Goal: Information Seeking & Learning: Find specific fact

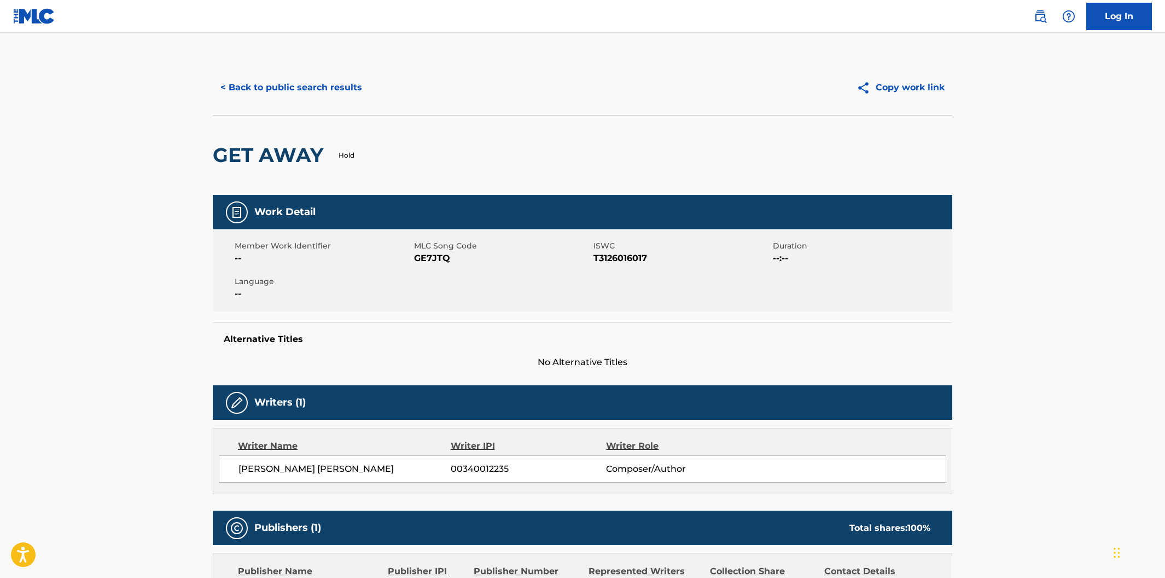
click at [312, 94] on button "< Back to public search results" at bounding box center [291, 87] width 157 height 27
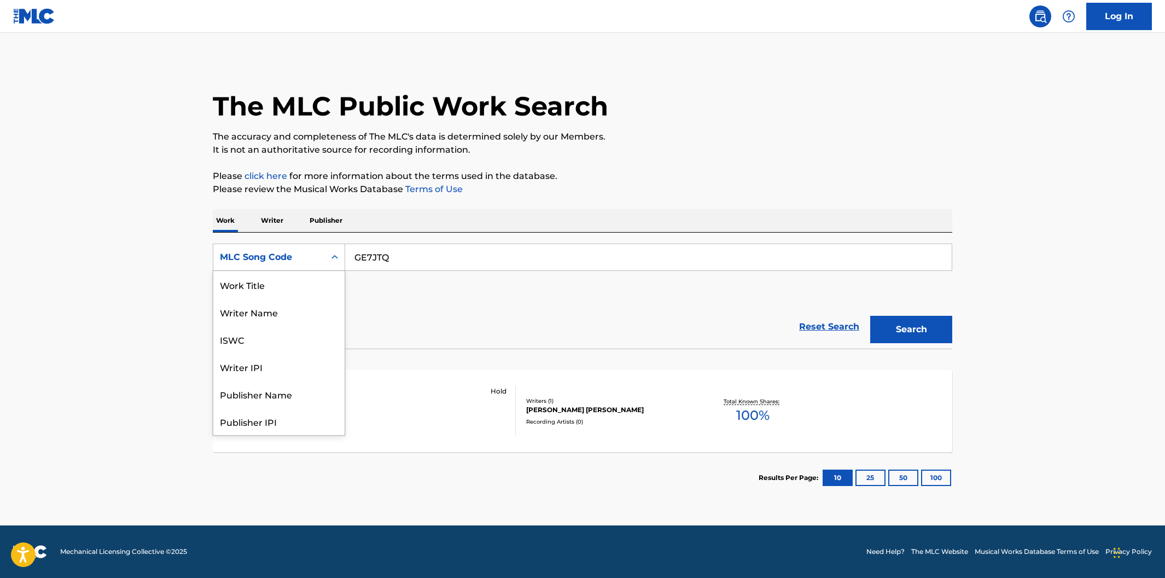
click at [335, 257] on icon "Search Form" at bounding box center [334, 257] width 7 height 4
click at [317, 282] on div "Work Title" at bounding box center [278, 284] width 131 height 27
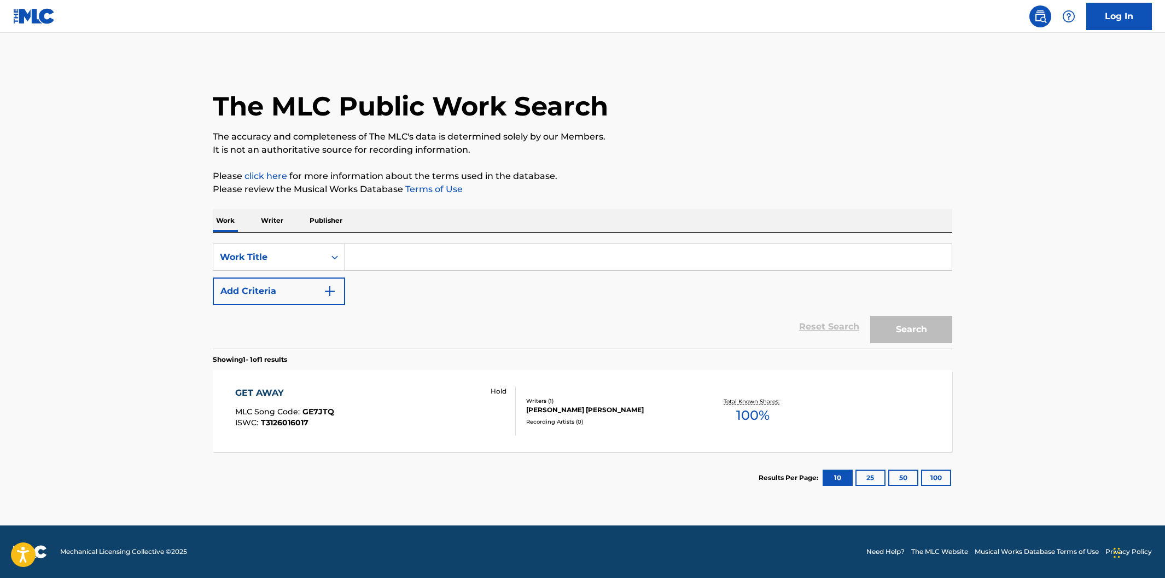
click at [372, 263] on input "Search Form" at bounding box center [648, 257] width 607 height 26
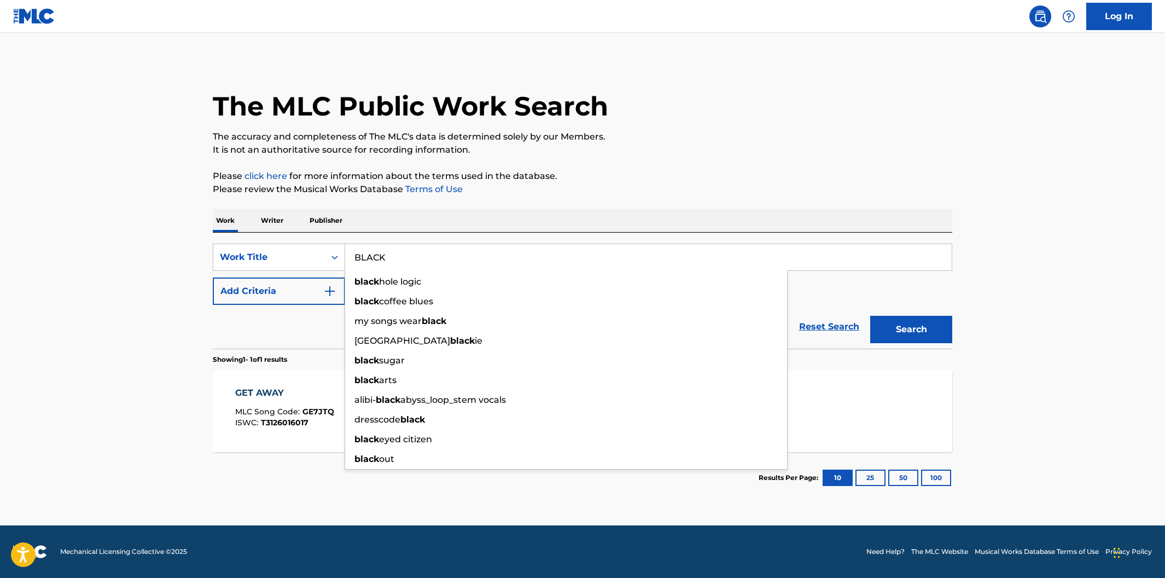
type input "BLACK"
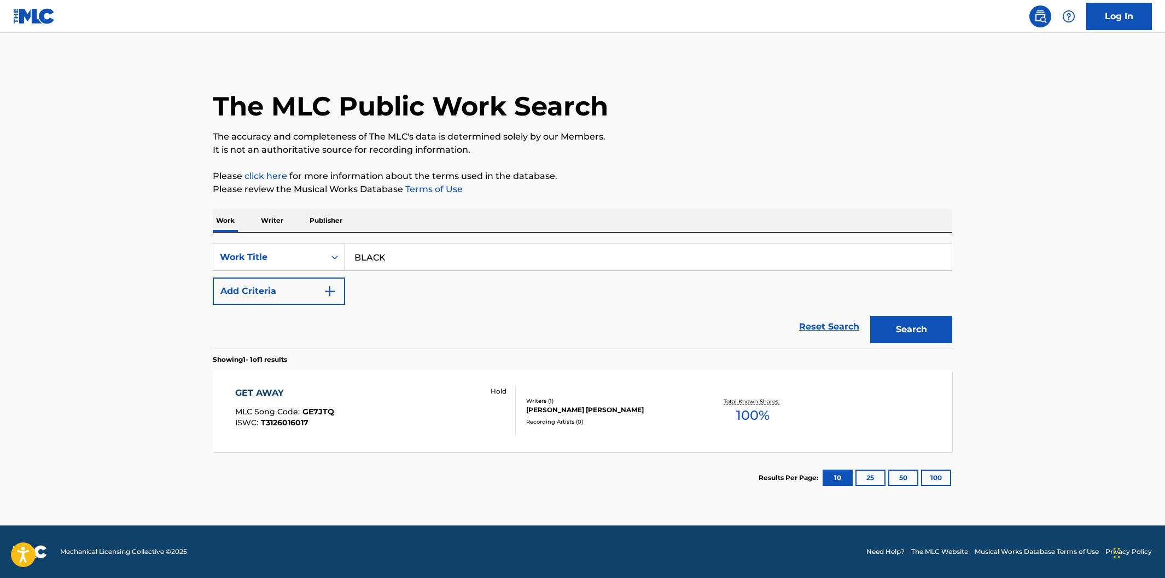
click at [601, 202] on div "The MLC Public Work Search The accuracy and completeness of The MLC's data is d…" at bounding box center [583, 281] width 766 height 443
click at [335, 294] on button "Add Criteria" at bounding box center [279, 290] width 132 height 27
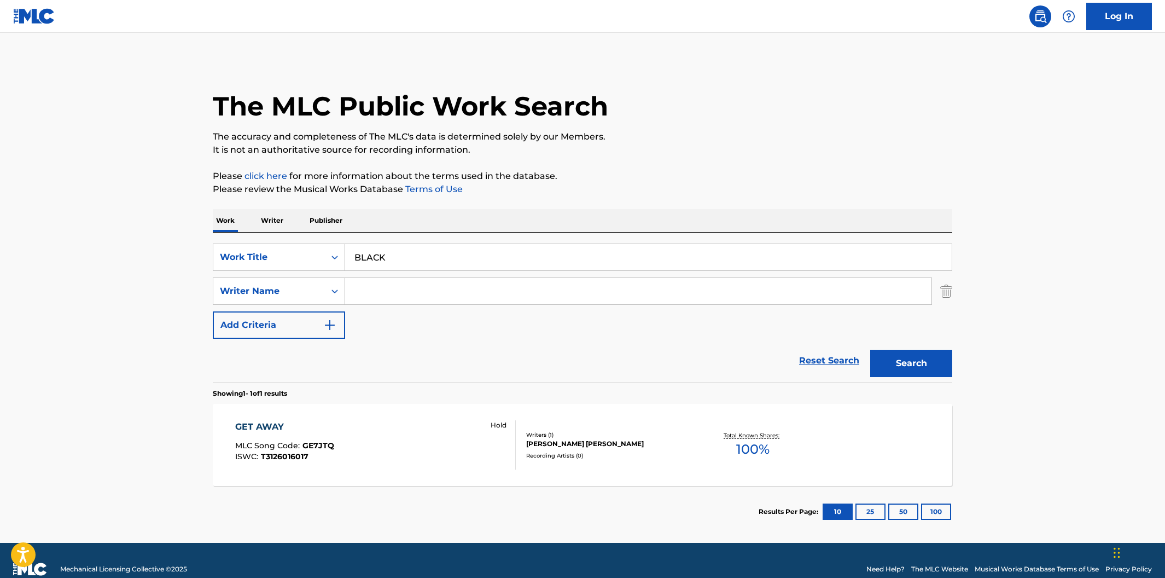
click at [359, 292] on input "Search Form" at bounding box center [638, 291] width 586 height 26
type input "K"
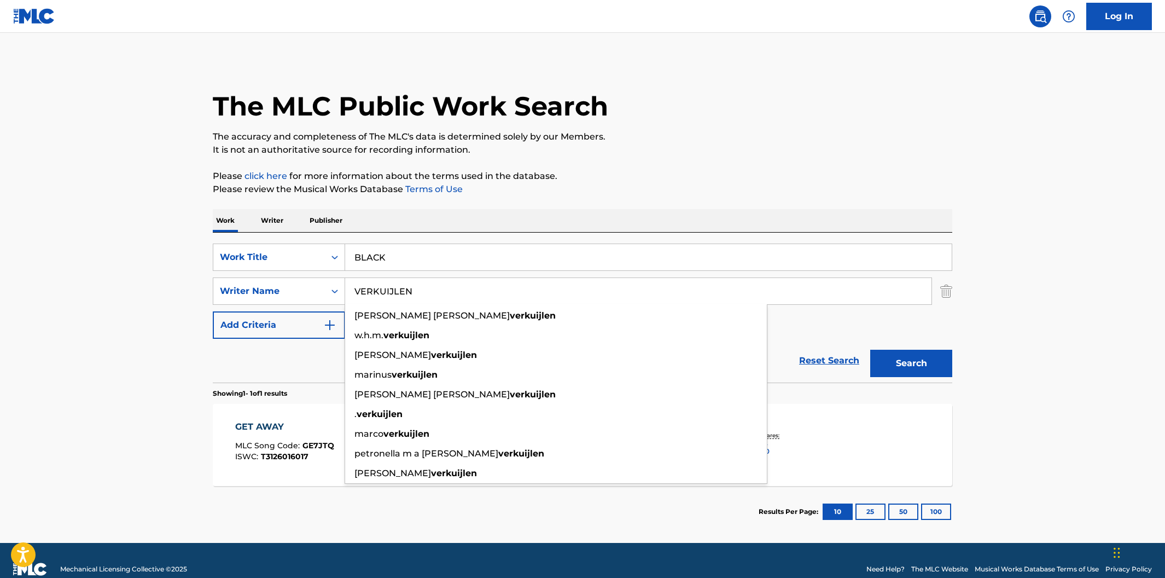
type input "VERKUIJLEN"
click at [870, 349] on button "Search" at bounding box center [911, 362] width 82 height 27
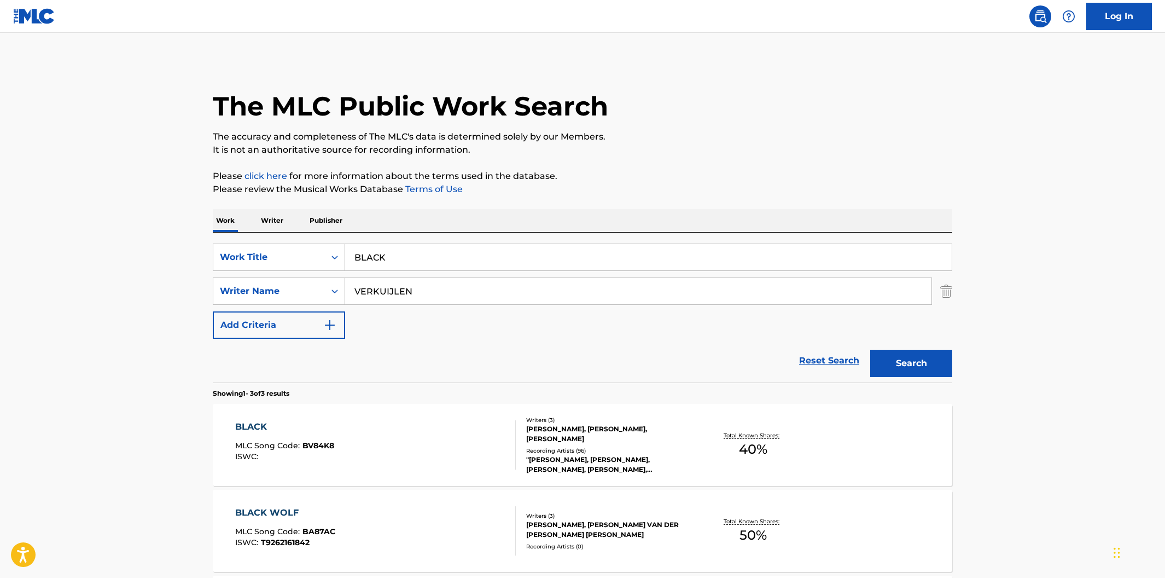
click at [403, 432] on div "BLACK MLC Song Code : BV84K8 ISWC :" at bounding box center [375, 444] width 281 height 49
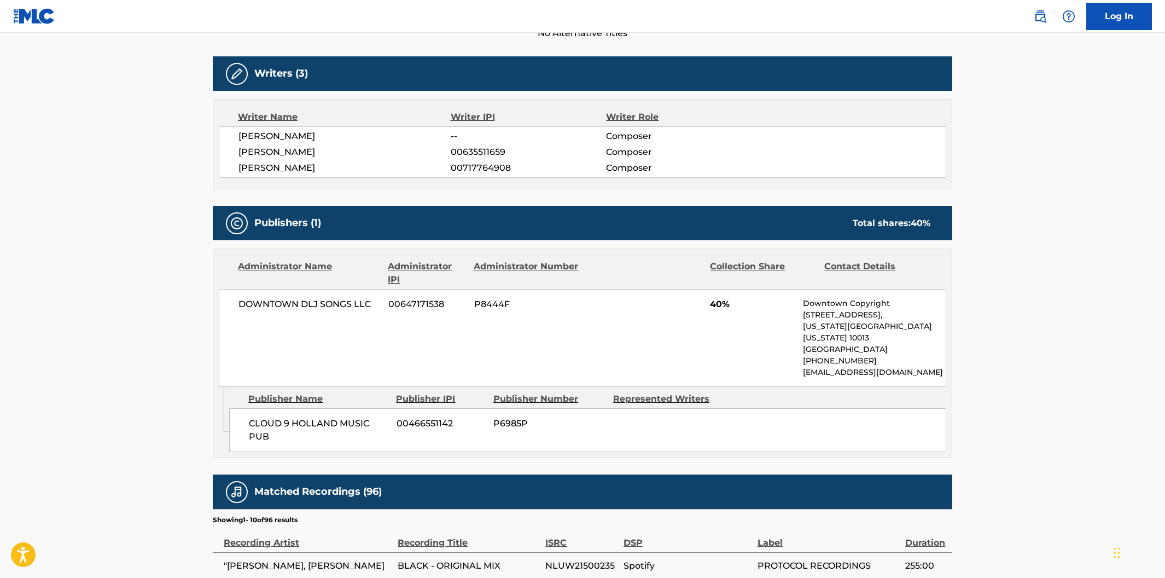
scroll to position [327, 0]
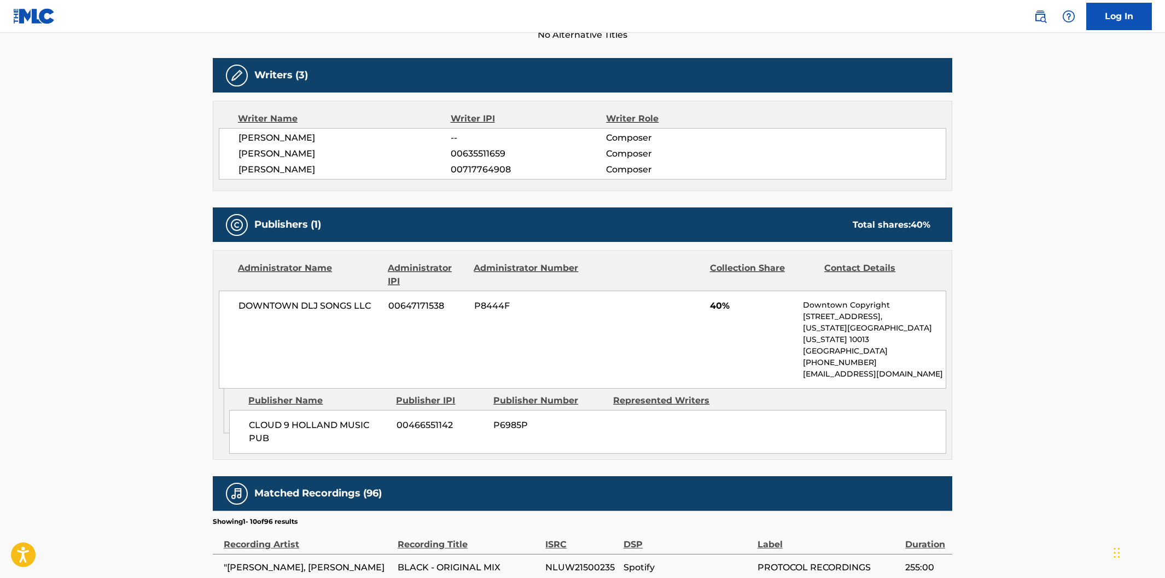
drag, startPoint x: 353, startPoint y: 173, endPoint x: 277, endPoint y: 168, distance: 75.6
click at [277, 168] on span "[PERSON_NAME]" at bounding box center [344, 169] width 212 height 13
copy span "VERKUIJLEN"
